Goal: Task Accomplishment & Management: Use online tool/utility

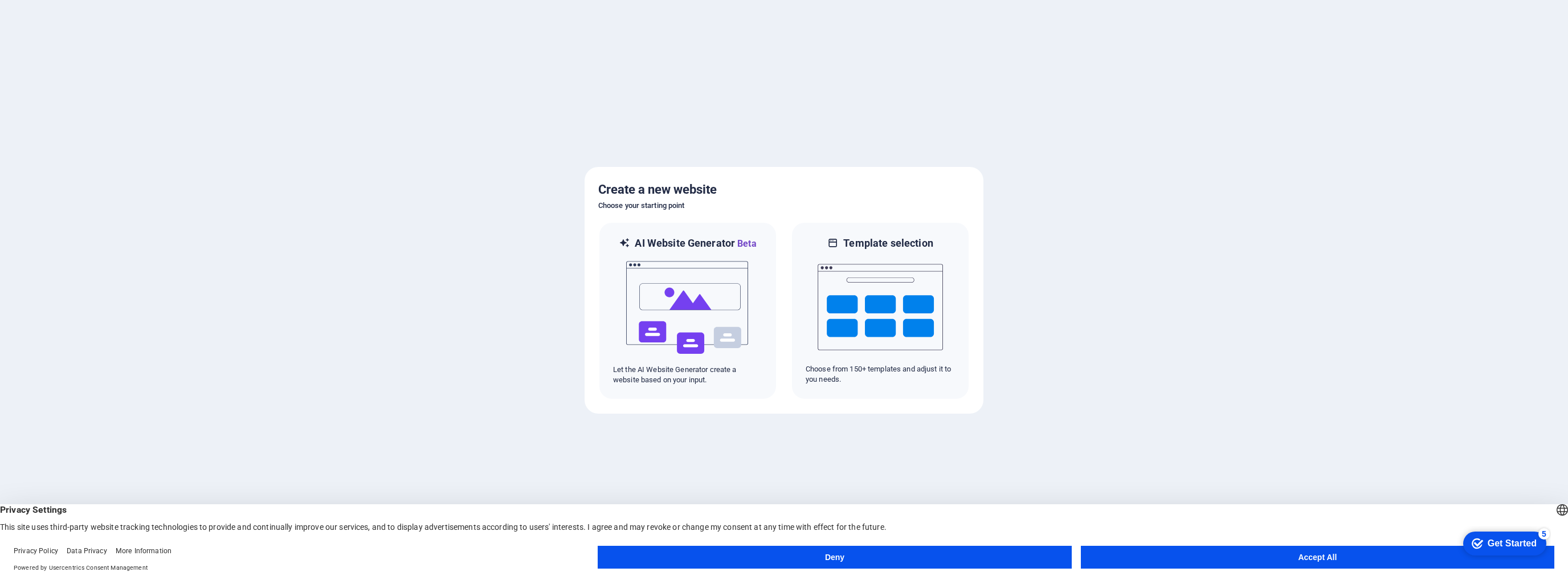
drag, startPoint x: 1287, startPoint y: 556, endPoint x: 1290, endPoint y: 551, distance: 5.8
click at [1288, 556] on button "Accept All" at bounding box center [1318, 556] width 474 height 23
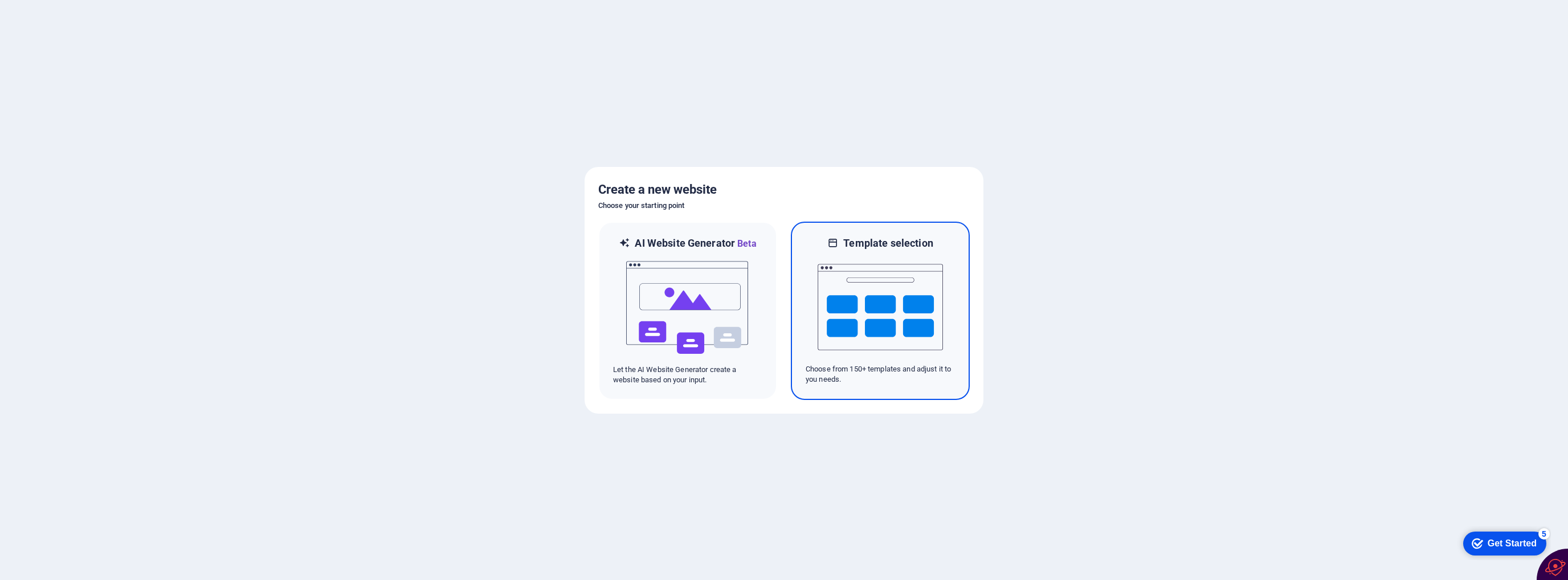
click at [870, 278] on img at bounding box center [881, 307] width 126 height 114
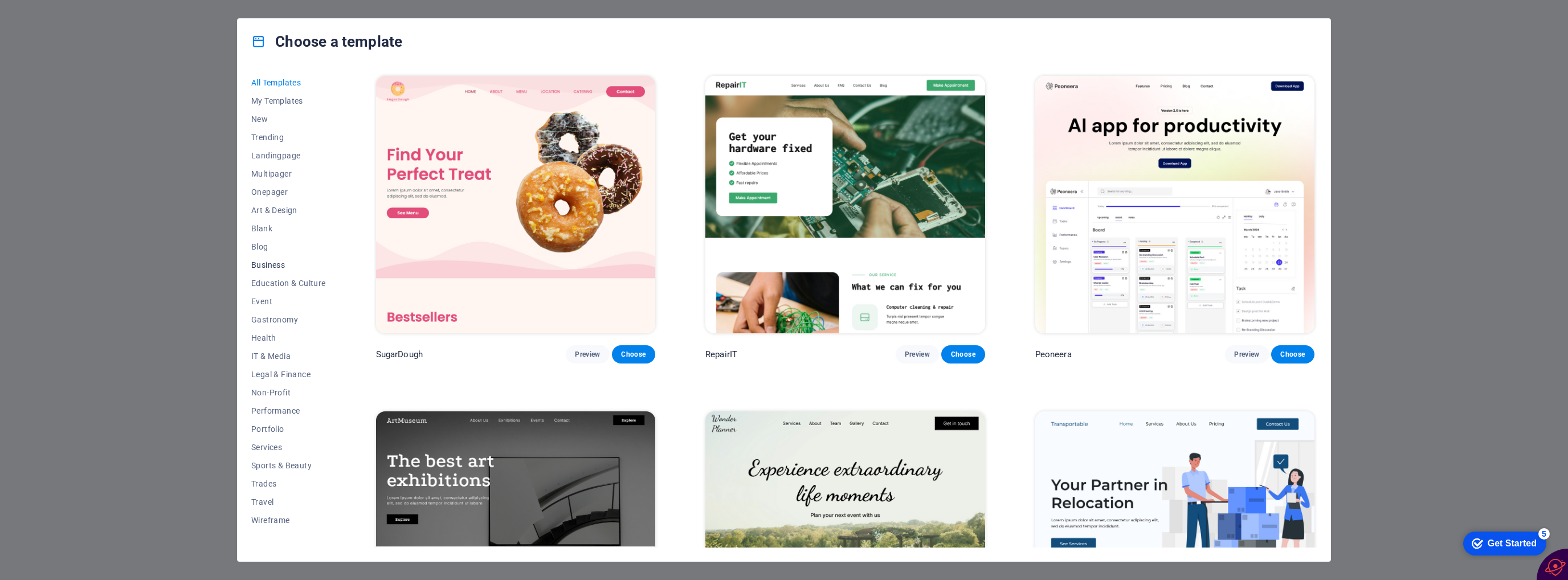
click at [269, 267] on span "Business" at bounding box center [289, 264] width 75 height 9
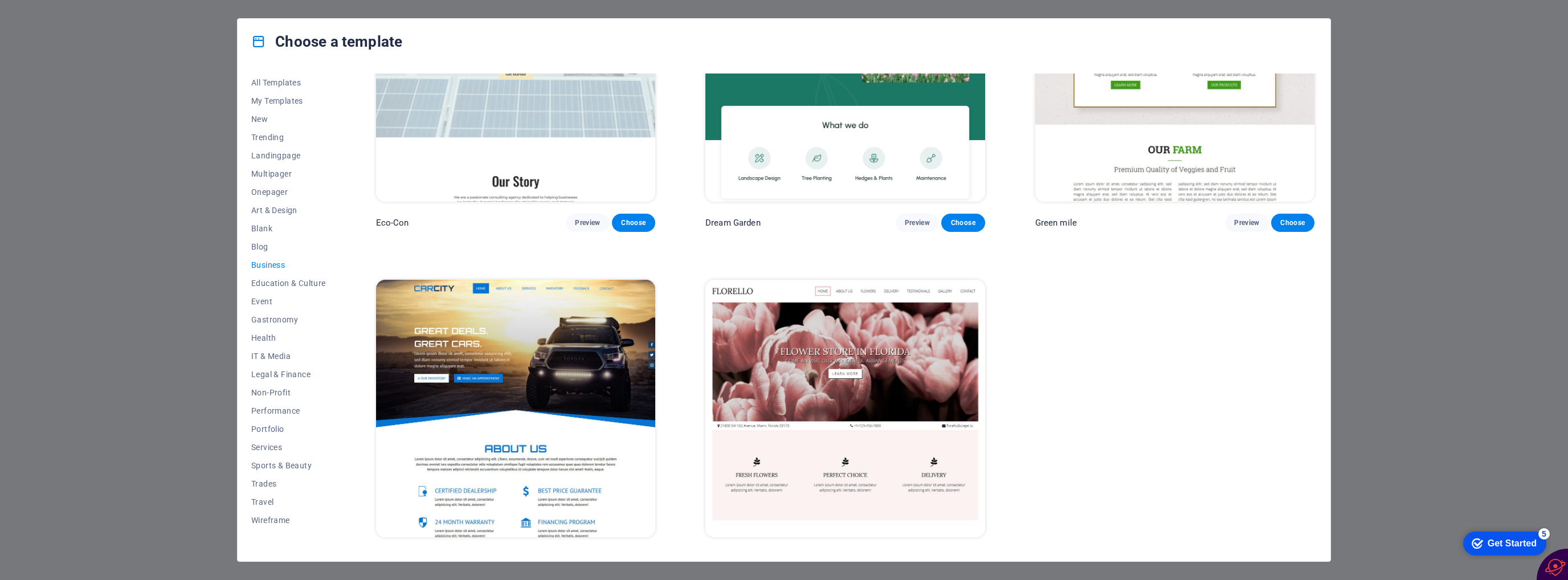
scroll to position [148, 0]
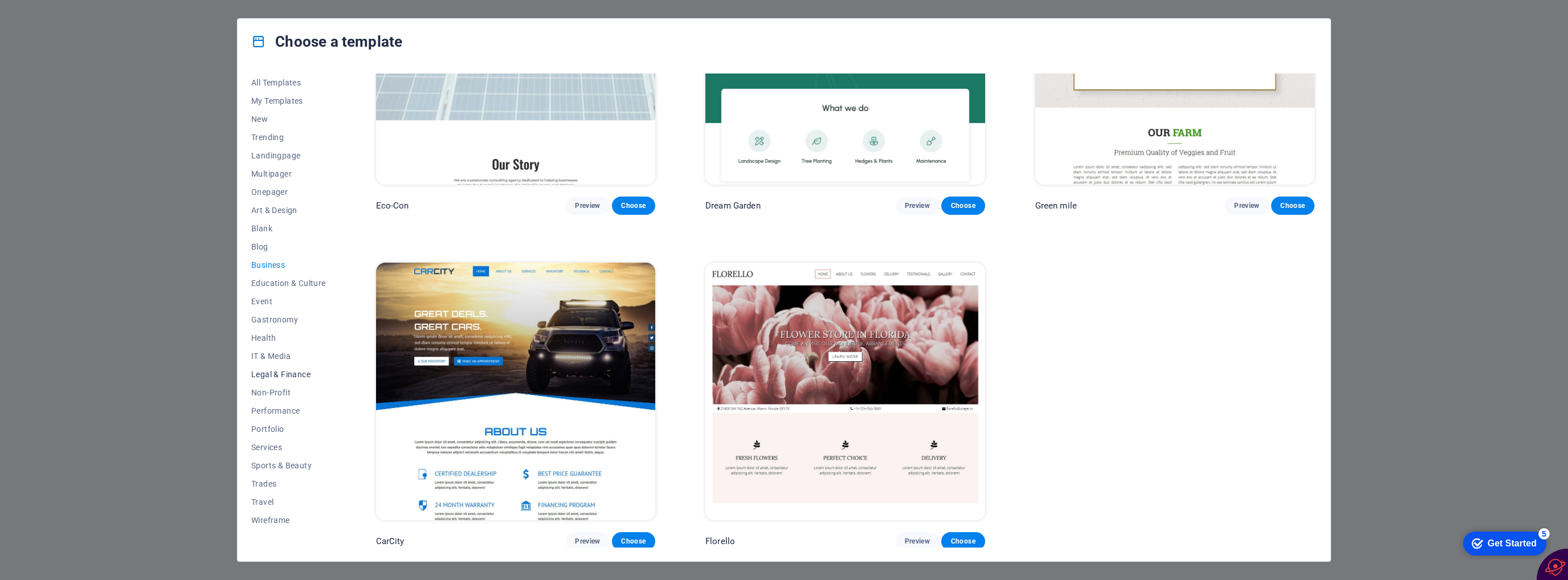
click at [294, 370] on span "Legal & Finance" at bounding box center [289, 374] width 75 height 9
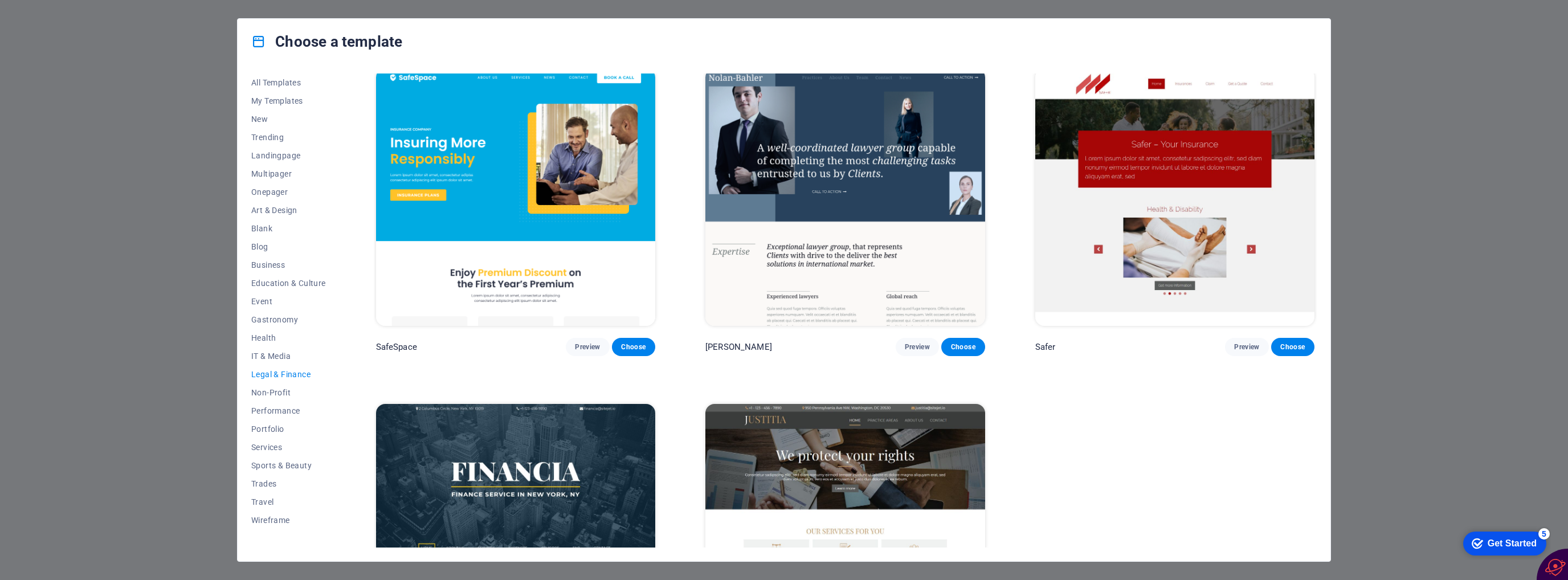
scroll to position [0, 0]
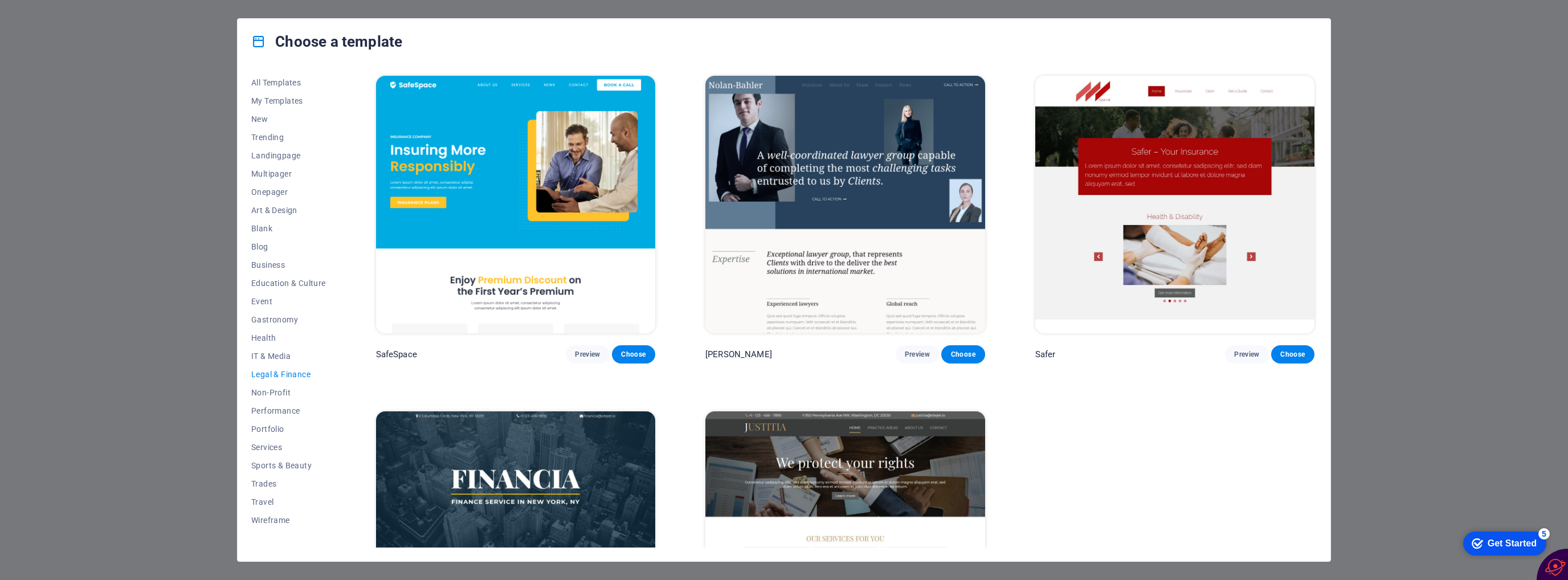
click at [848, 201] on img at bounding box center [845, 204] width 279 height 258
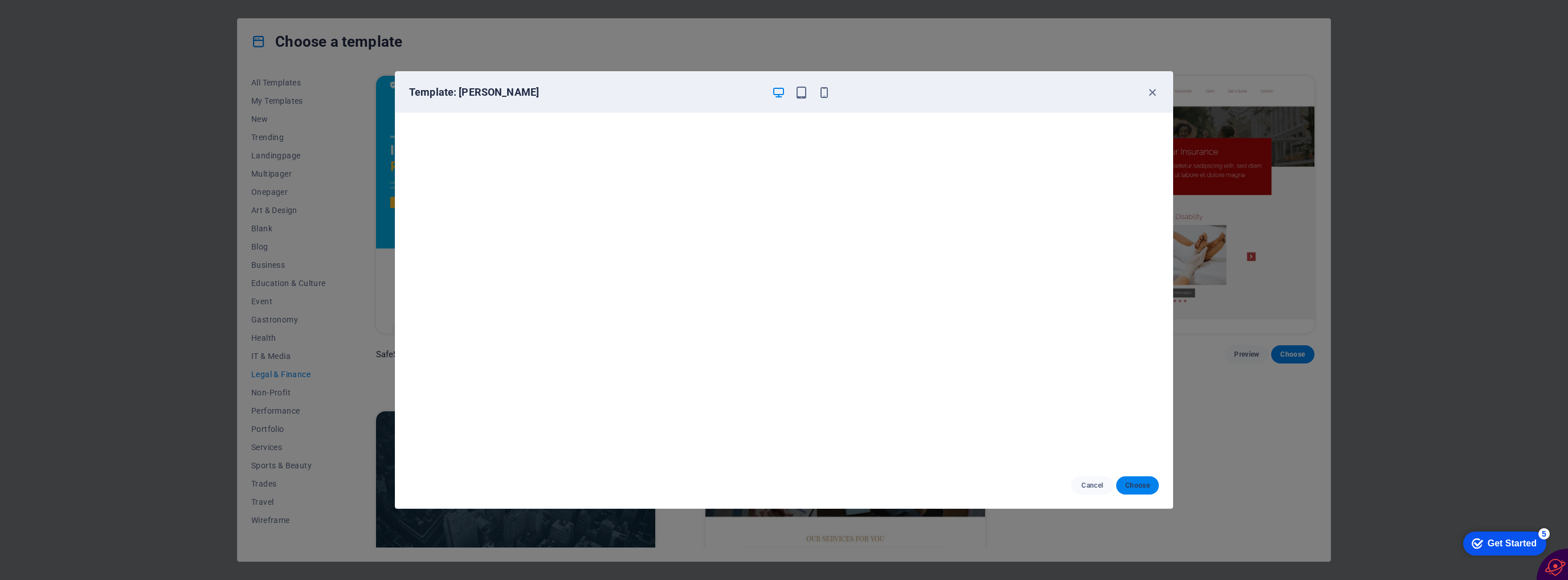
click at [1125, 487] on button "Choose" at bounding box center [1137, 486] width 42 height 19
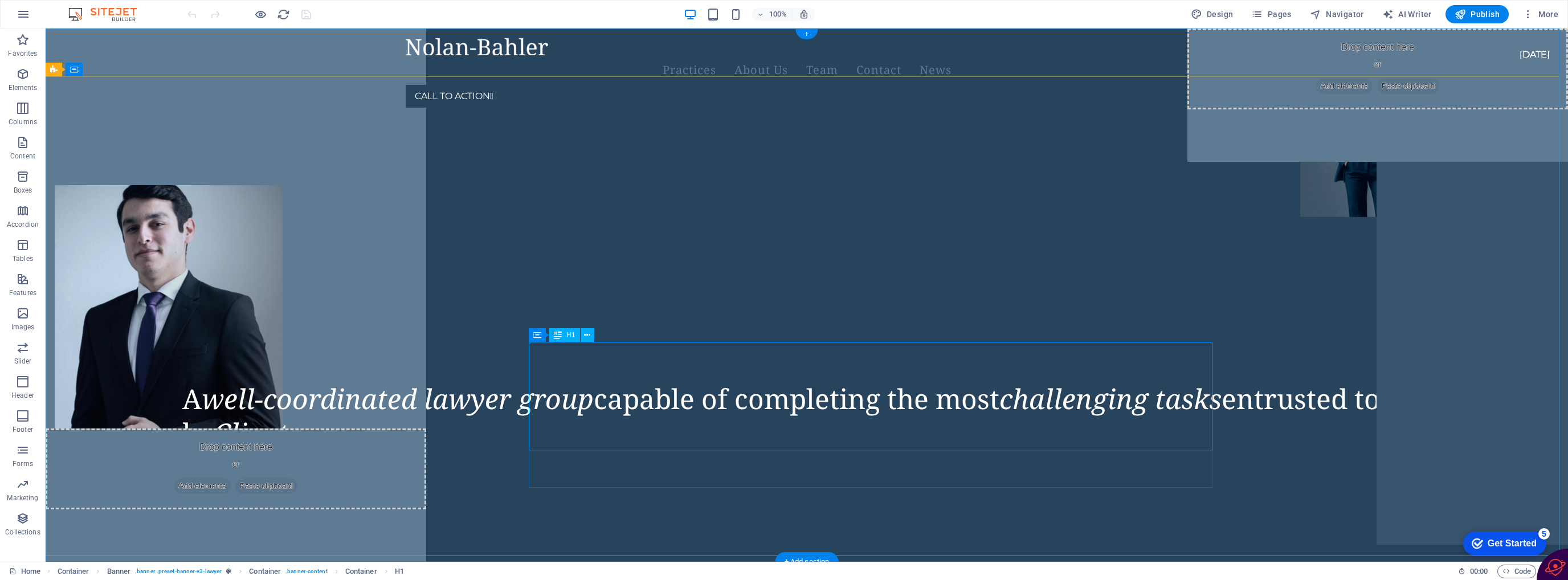
click at [727, 430] on div "A well-coordinated lawyer group capable of completing the most challenging task…" at bounding box center [876, 416] width 1386 height 69
click at [719, 425] on div "A well-coordinated lawyer group capable of completing the most challenging task…" at bounding box center [876, 416] width 1386 height 69
click at [655, 381] on div "A well-coordinated lawyer group capable of completing the most challenging task…" at bounding box center [876, 416] width 1386 height 69
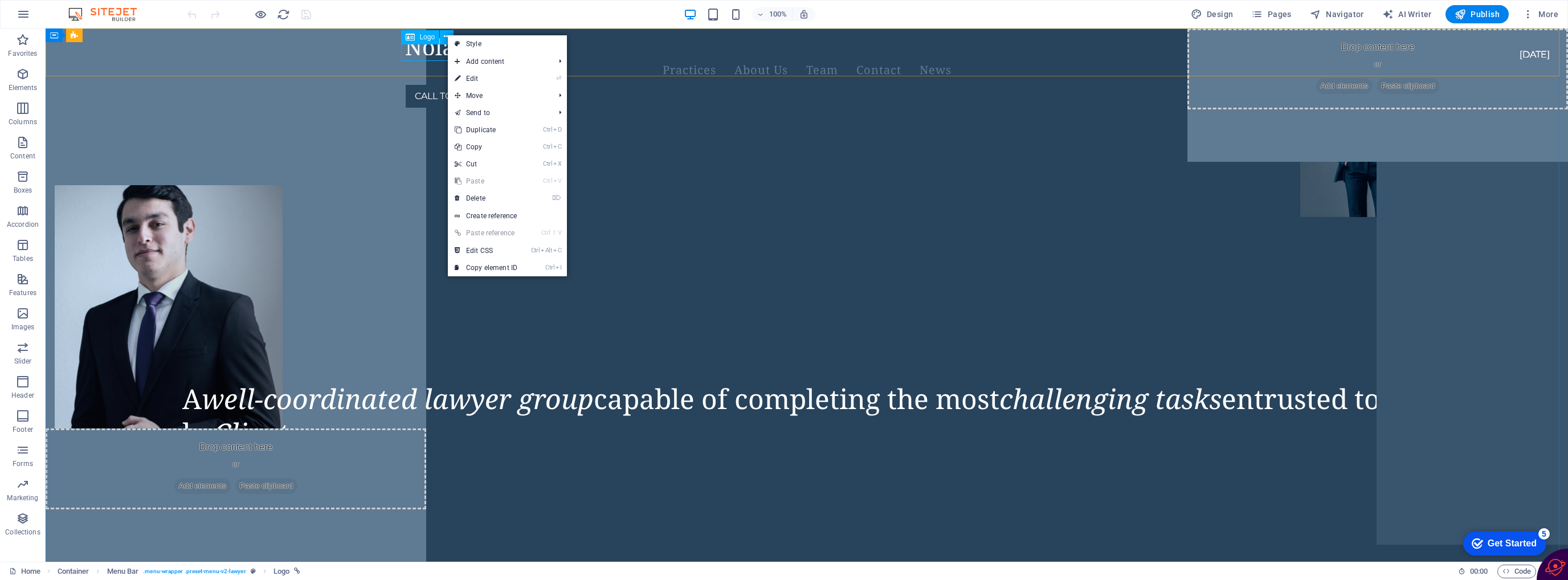
click at [0, 0] on span "Logo" at bounding box center [0, 0] width 0 height 0
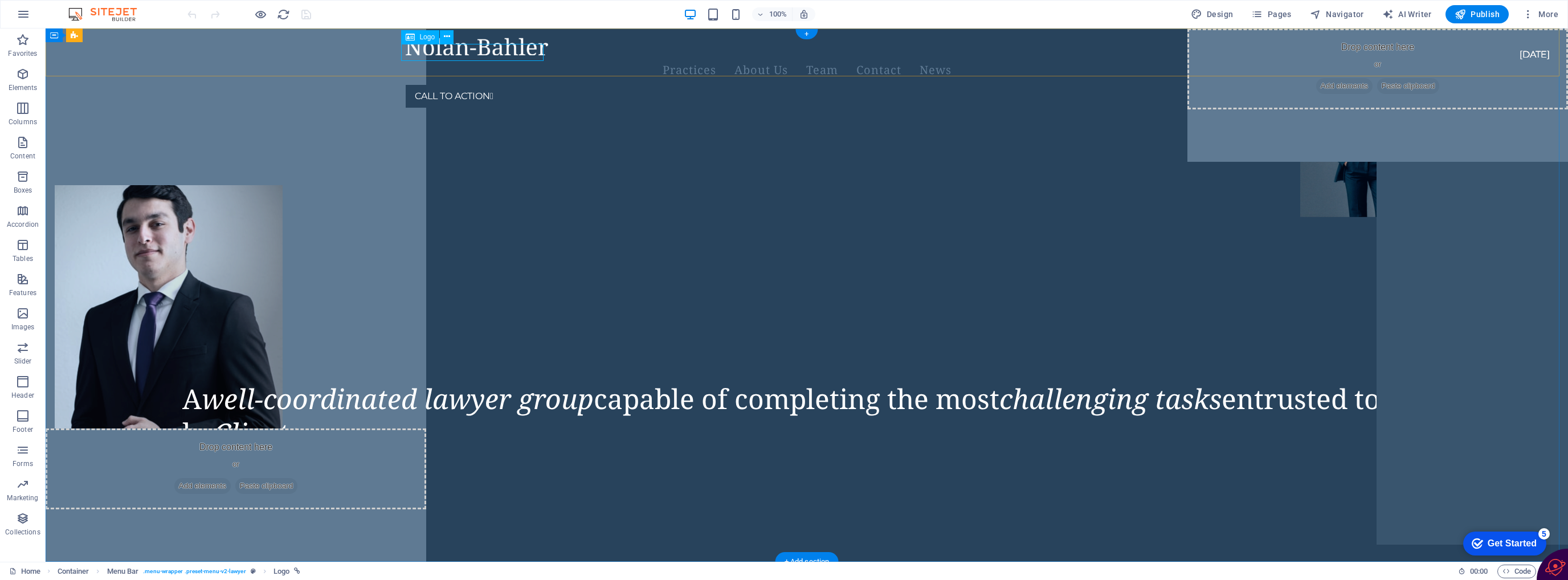
click at [422, 49] on div at bounding box center [793, 46] width 775 height 18
select select "px"
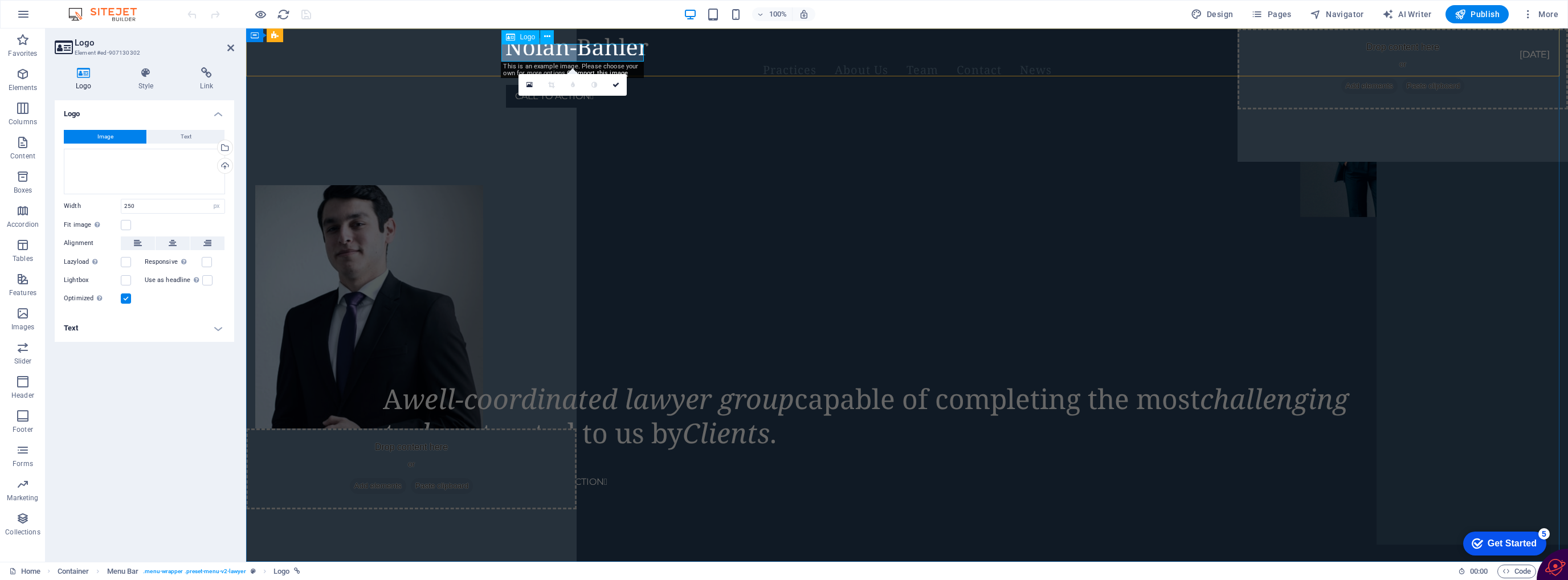
click at [555, 50] on div at bounding box center [894, 46] width 775 height 18
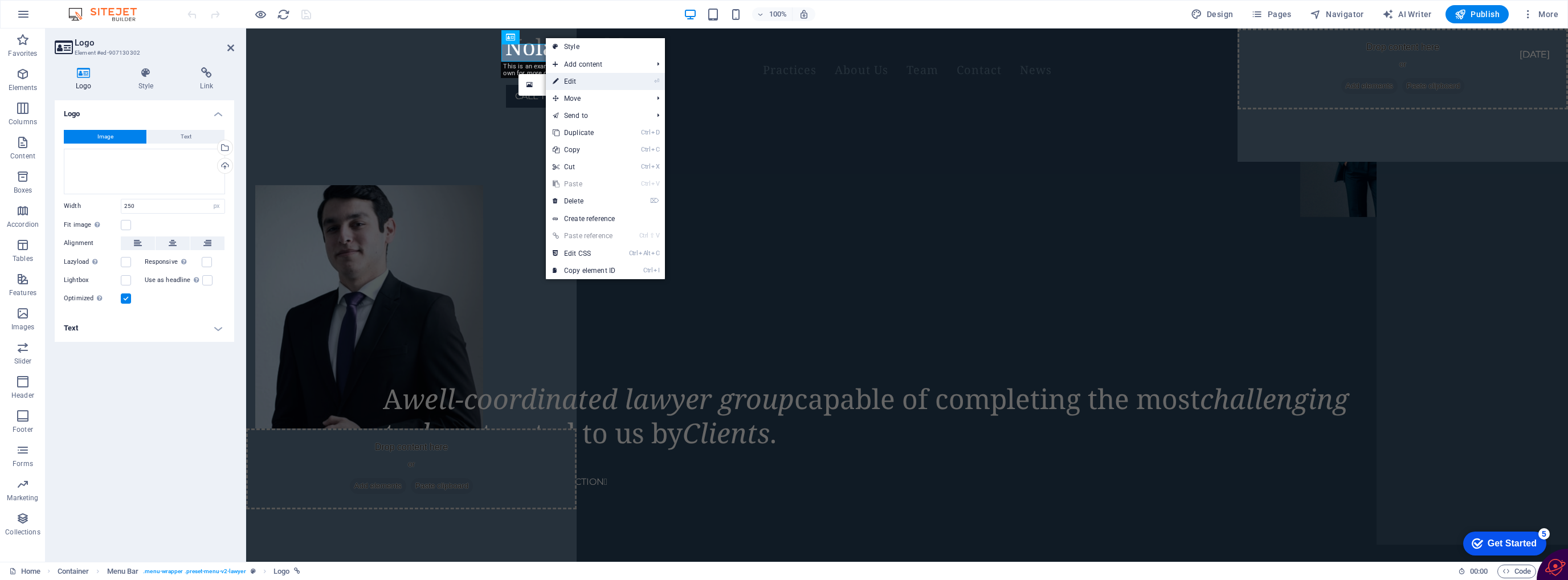
click at [562, 81] on link "⏎ Edit" at bounding box center [584, 81] width 77 height 17
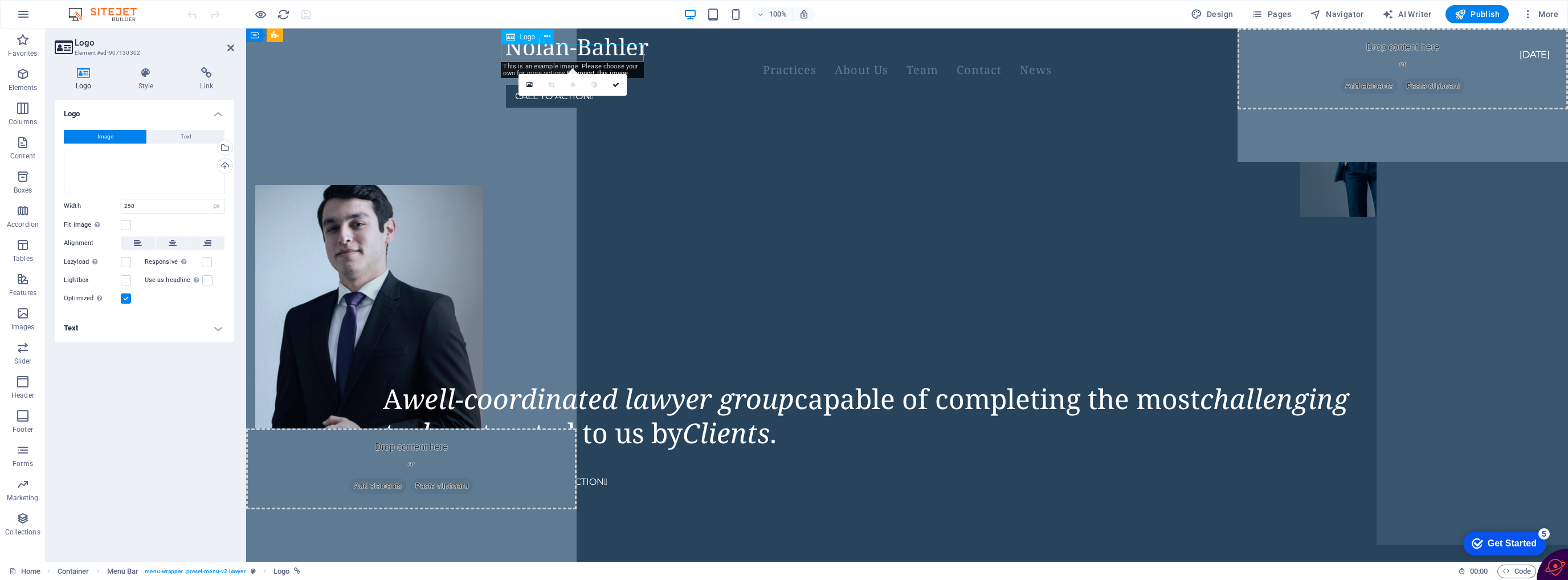
click at [534, 53] on div at bounding box center [894, 46] width 775 height 18
click at [534, 54] on div at bounding box center [894, 46] width 775 height 18
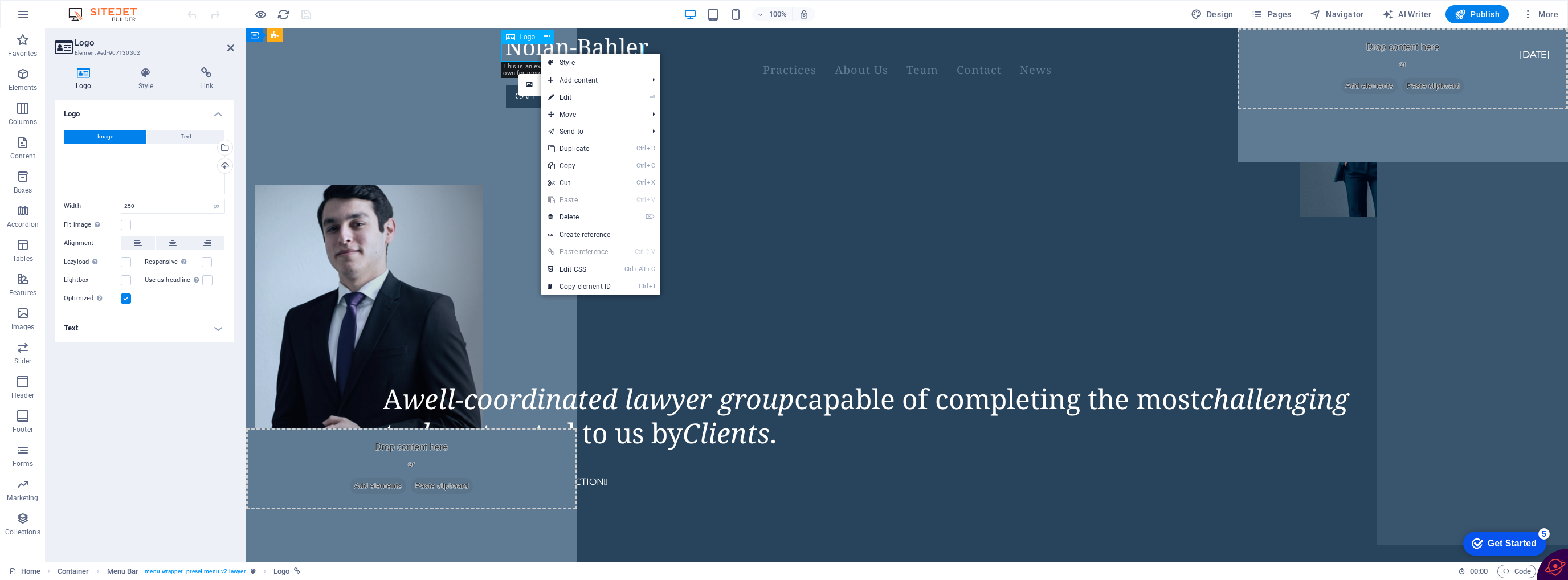
click at [527, 45] on div at bounding box center [894, 46] width 775 height 18
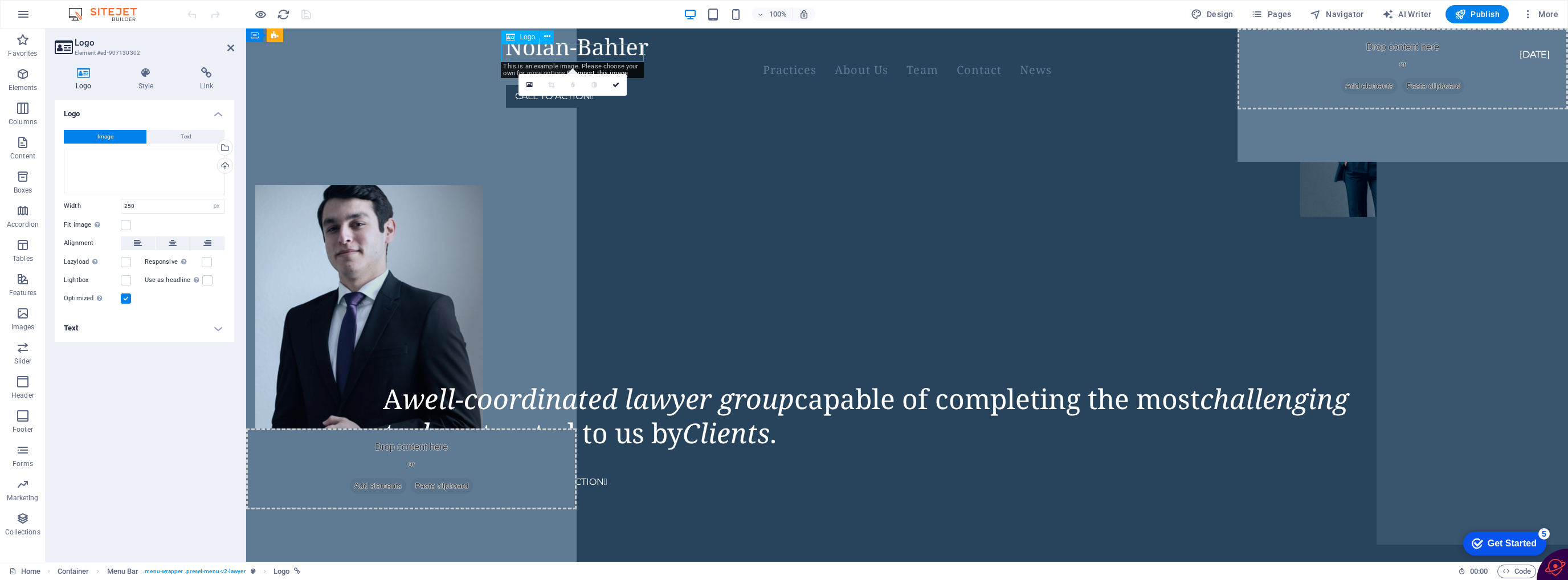
click at [541, 48] on div at bounding box center [894, 46] width 775 height 18
click at [822, 55] on nav "Practices About Us Team Contact News" at bounding box center [907, 70] width 802 height 29
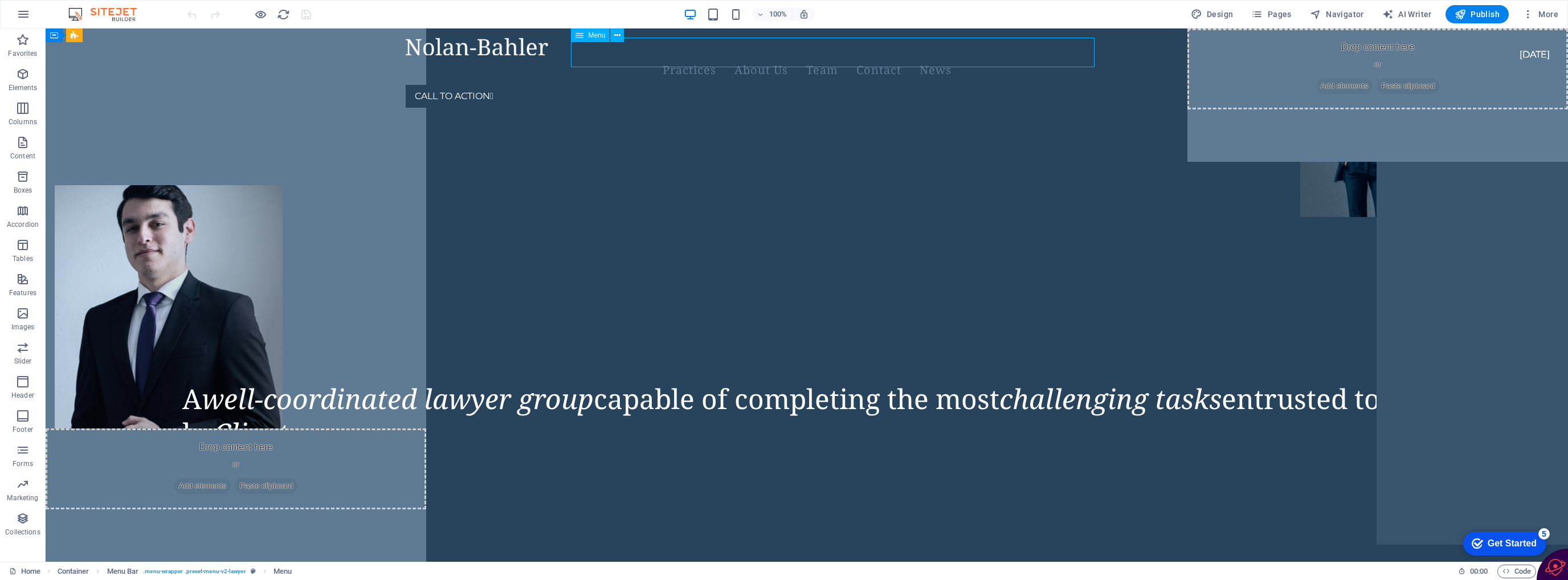
click at [723, 55] on nav "Practices About Us Team Contact News" at bounding box center [807, 70] width 802 height 29
click at [784, 55] on nav "Practices About Us Team Contact News" at bounding box center [807, 70] width 802 height 29
click at [25, 14] on icon "button" at bounding box center [24, 15] width 14 height 14
